Goal: Check status: Check status

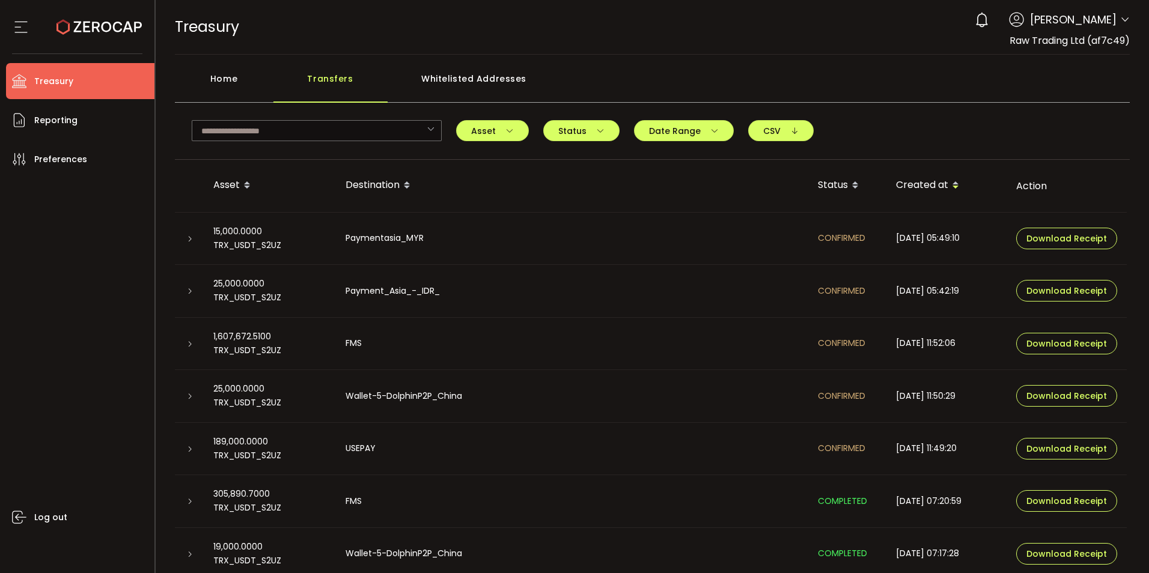
click at [722, 38] on div "TREASURY Buy Power $0.00 USD Treasury Treasury Your verification is pending 0 […" at bounding box center [652, 27] width 955 height 54
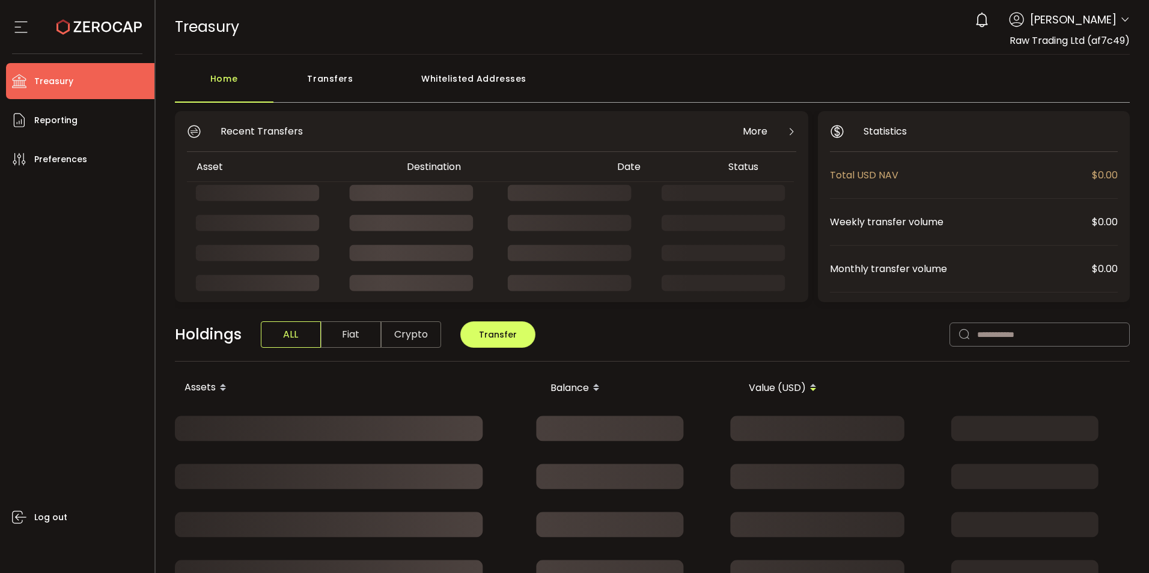
click at [320, 78] on div "Transfers" at bounding box center [330, 85] width 114 height 36
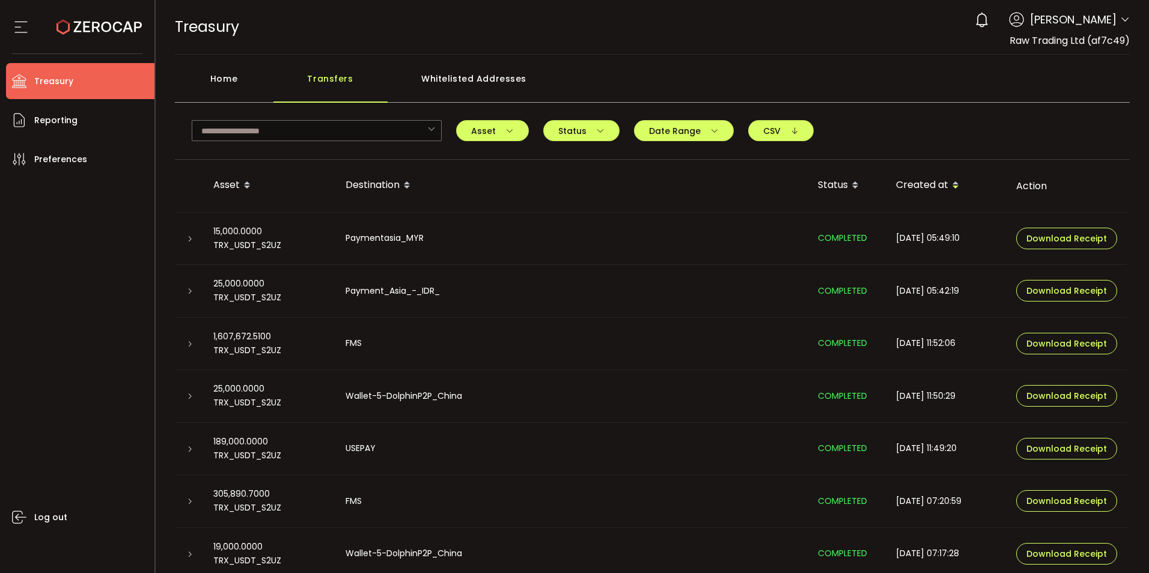
click at [190, 240] on icon at bounding box center [189, 239] width 7 height 7
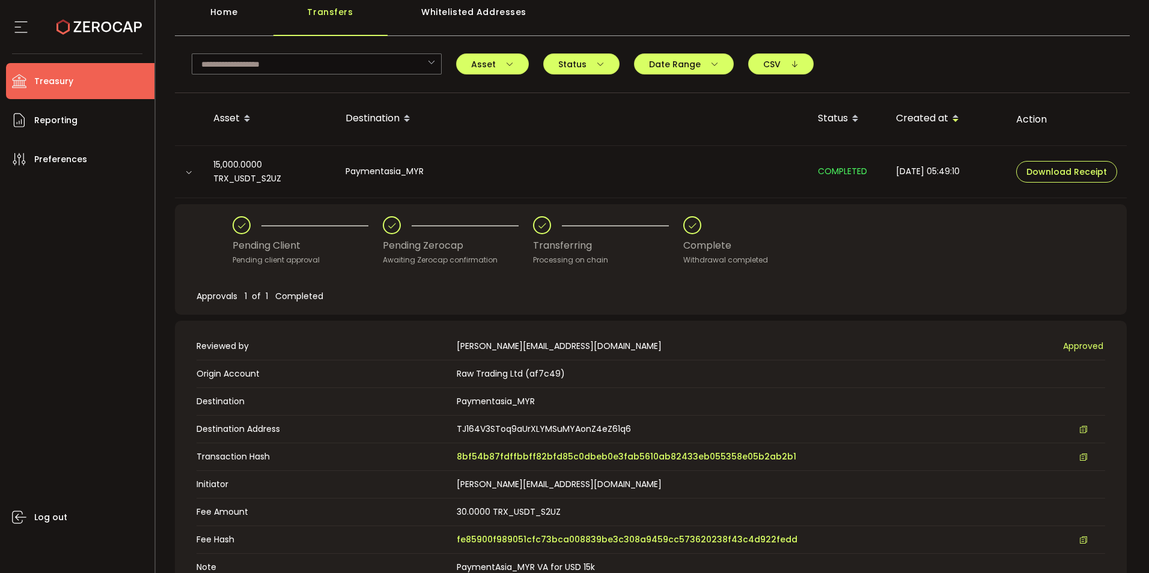
scroll to position [120, 0]
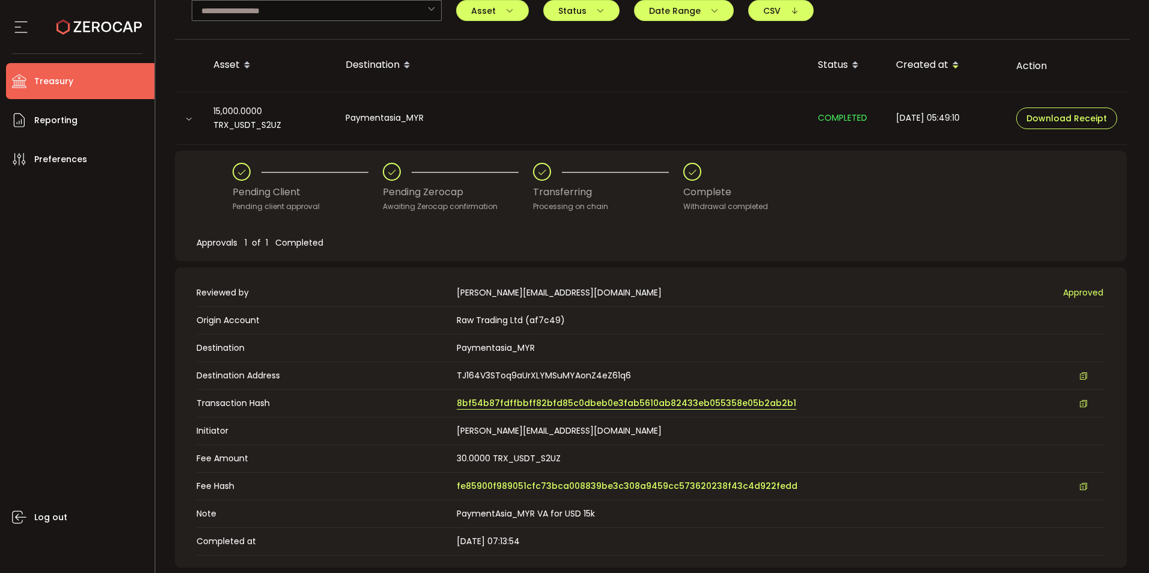
click at [648, 400] on span "8bf54b87fdffbbff82bfd85c0dbeb0e3fab5610ab82433eb055358e05b2ab2b1" at bounding box center [626, 403] width 339 height 13
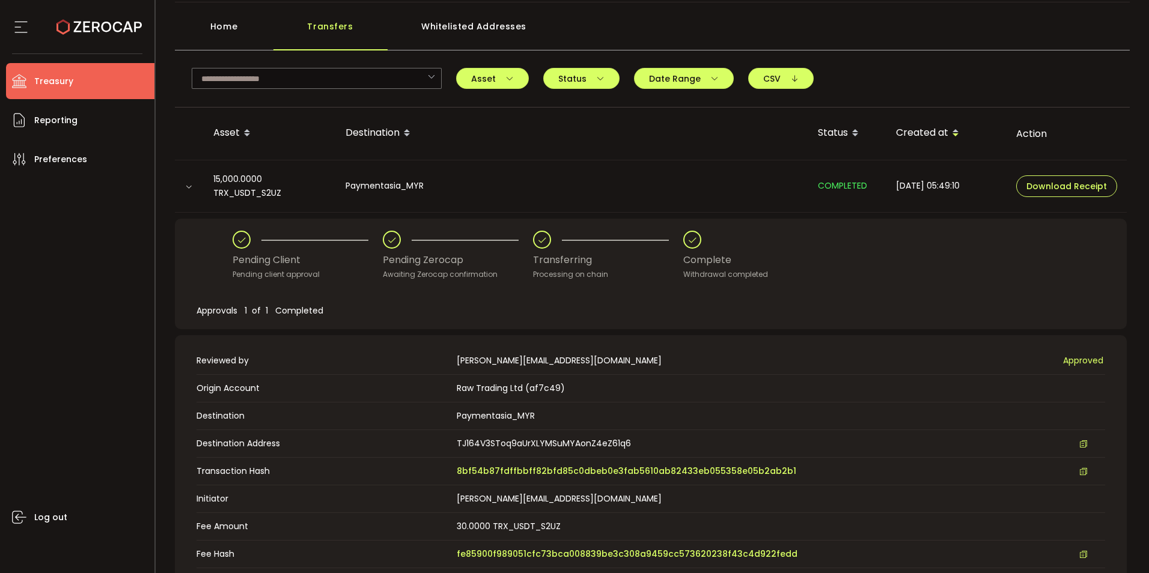
scroll to position [0, 0]
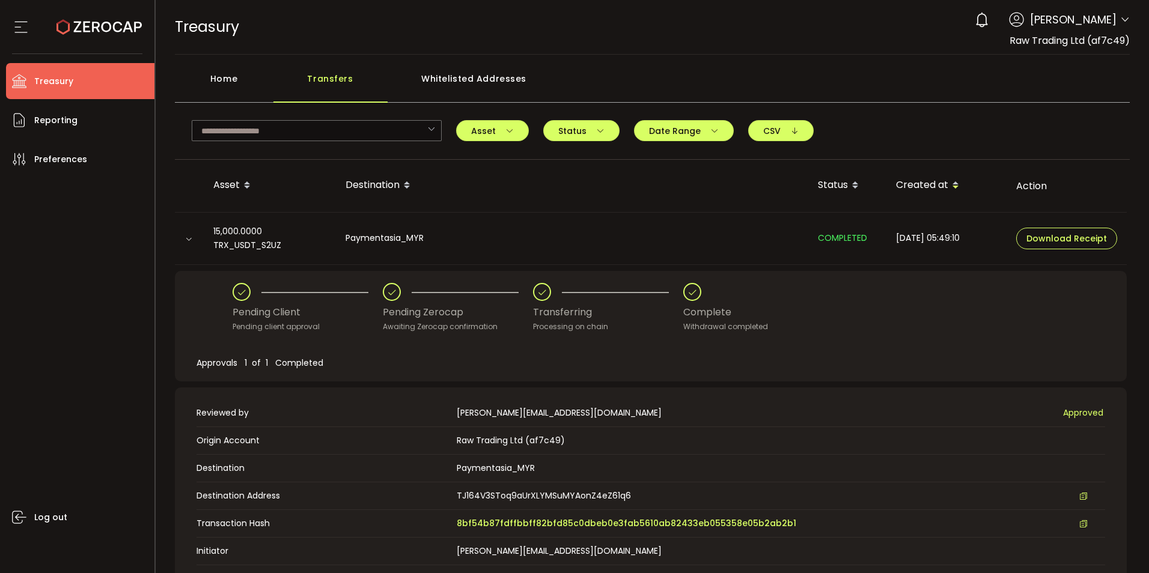
click at [189, 239] on icon at bounding box center [188, 239] width 7 height 7
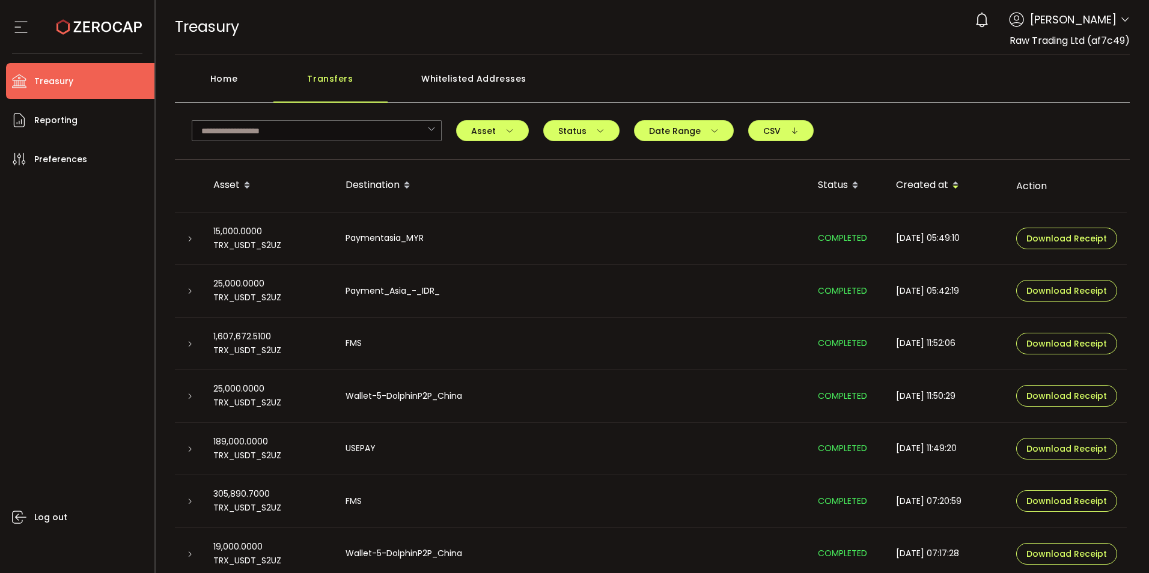
click at [189, 292] on icon at bounding box center [189, 291] width 7 height 7
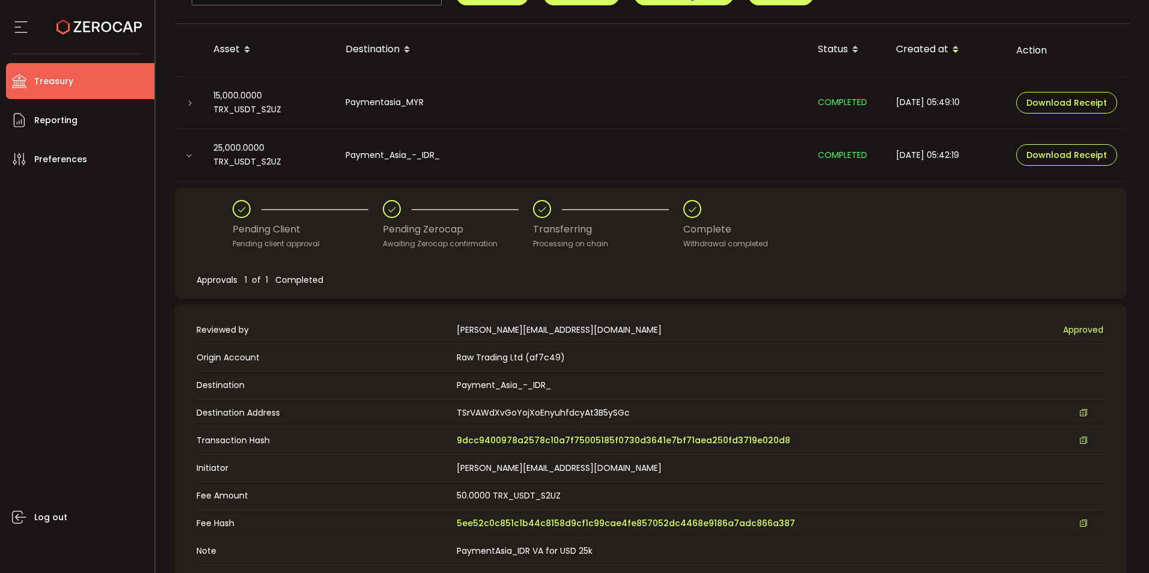
scroll to position [300, 0]
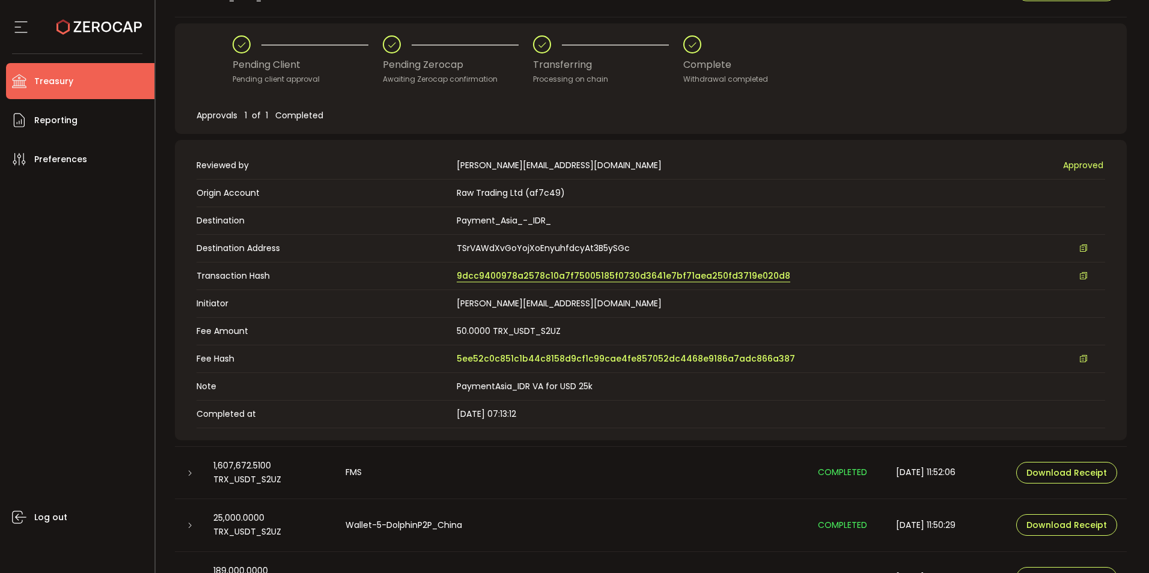
click at [528, 276] on span "9dcc9400978a2578c10a7f75005185f0730d3641e7bf71aea250fd3719e020d8" at bounding box center [623, 276] width 333 height 13
